Goal: Find specific page/section: Find specific page/section

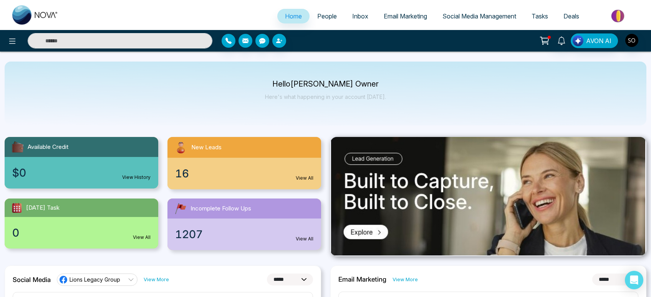
select select "*"
click at [322, 19] on span "People" at bounding box center [327, 16] width 20 height 8
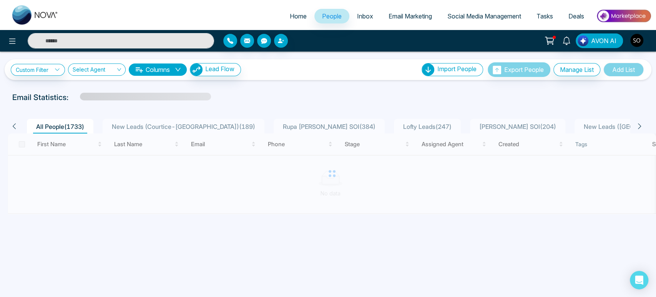
click at [137, 27] on ul "Home People Inbox Email Marketing Social Media Management Tasks Deals" at bounding box center [358, 16] width 585 height 21
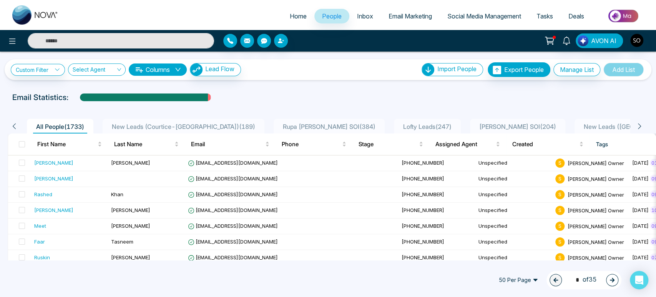
click at [108, 41] on input "text" at bounding box center [121, 40] width 186 height 15
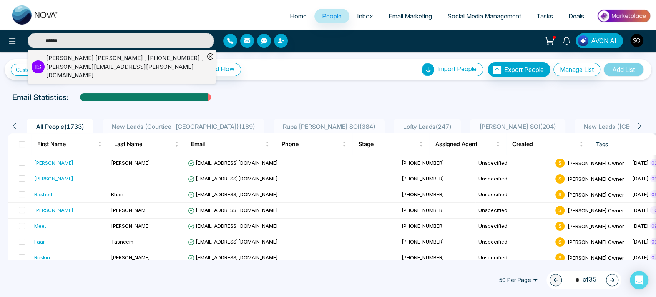
type input "******"
click at [91, 63] on div "[PERSON_NAME] , [PHONE_NUMBER] , [PERSON_NAME][EMAIL_ADDRESS][PERSON_NAME][DOMA…" at bounding box center [125, 67] width 158 height 26
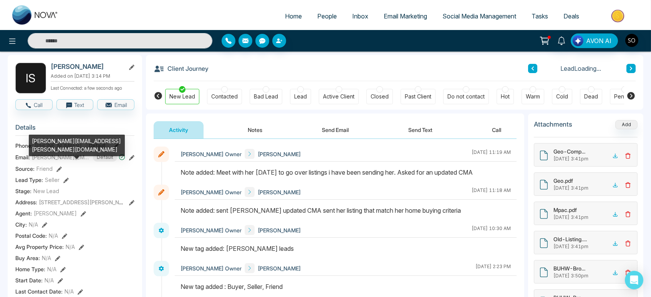
scroll to position [43, 0]
